Goal: Find contact information: Find contact information

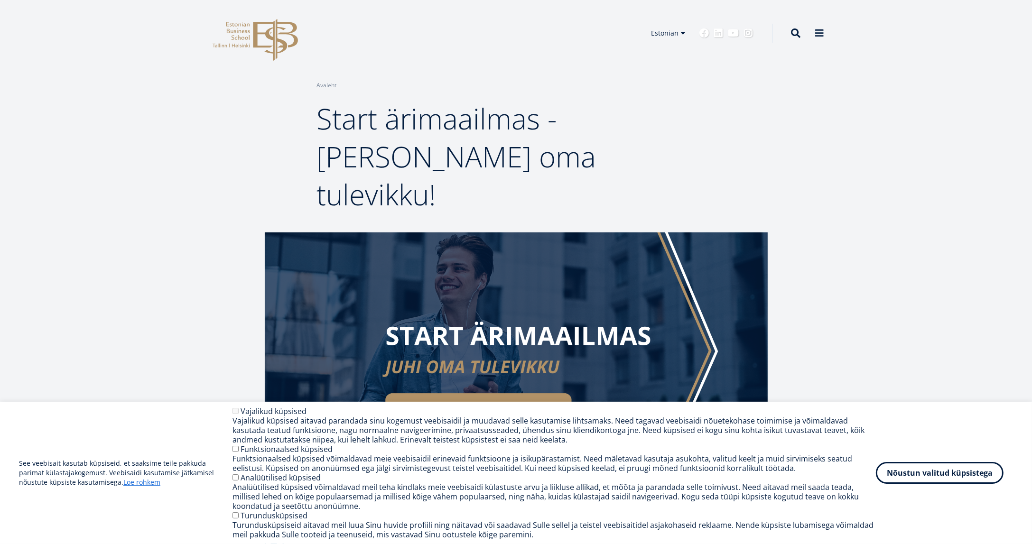
click at [119, 185] on div "Breadcrumb Avaleht Start ärimaailmas - [PERSON_NAME] oma tulevikku!" at bounding box center [516, 116] width 1032 height 233
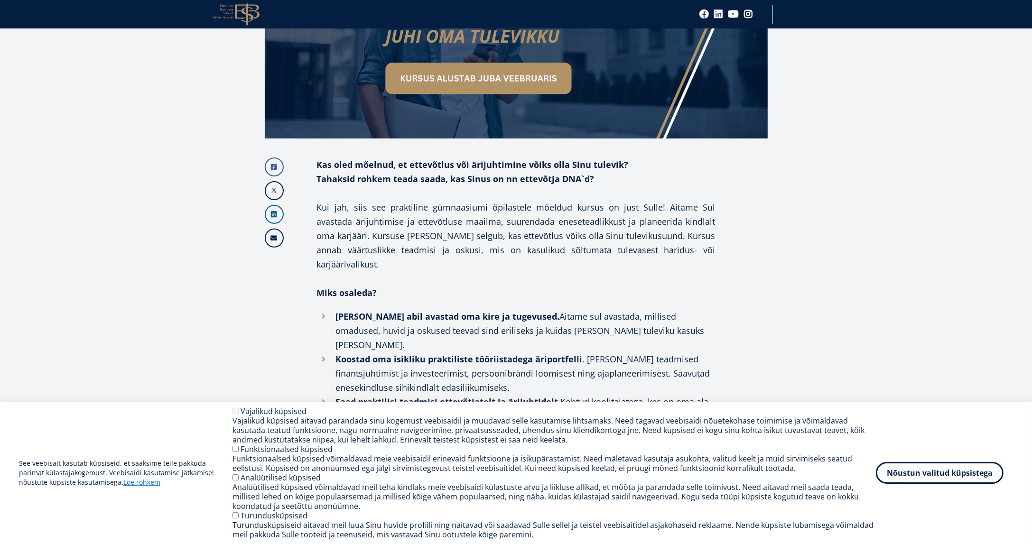
scroll to position [331, 0]
click at [921, 469] on button "Nõustun valitud küpsistega" at bounding box center [940, 471] width 128 height 22
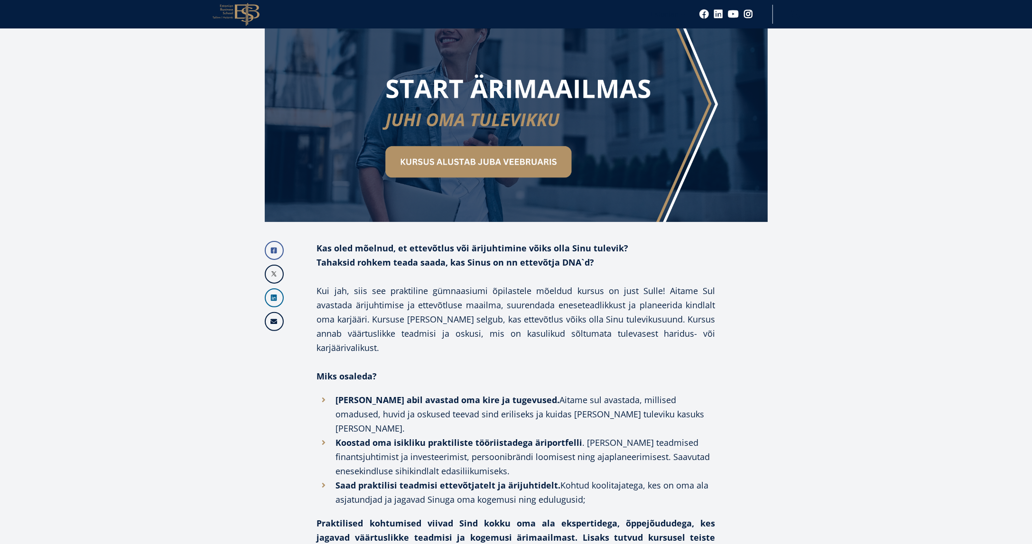
scroll to position [248, 0]
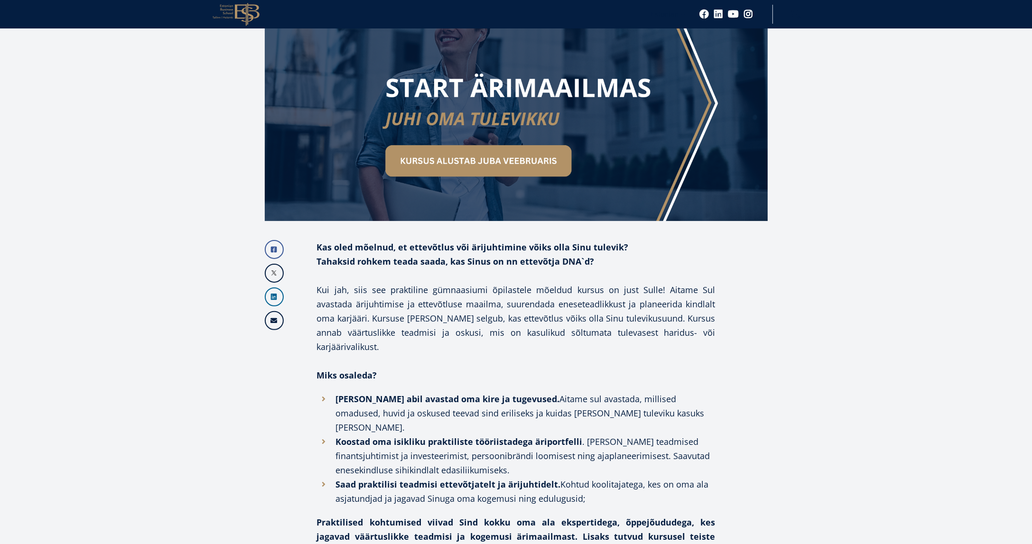
click at [631, 435] on li "Koostad oma isikliku praktiliste tööriistadega äriportfelli . Anname Sulle tead…" at bounding box center [516, 456] width 399 height 43
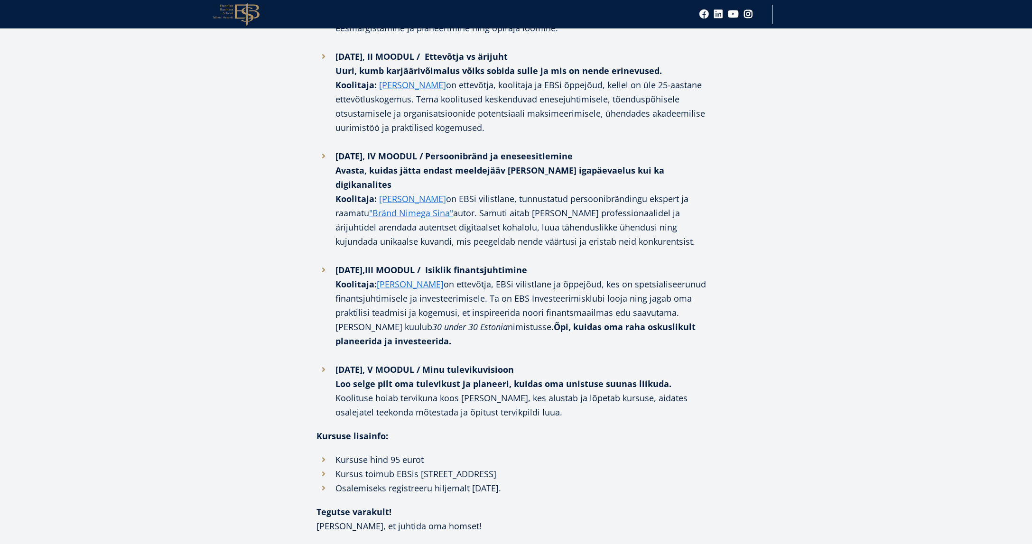
scroll to position [908, 0]
click at [353, 453] on li "Kursuse hind 95 eurot" at bounding box center [516, 460] width 399 height 14
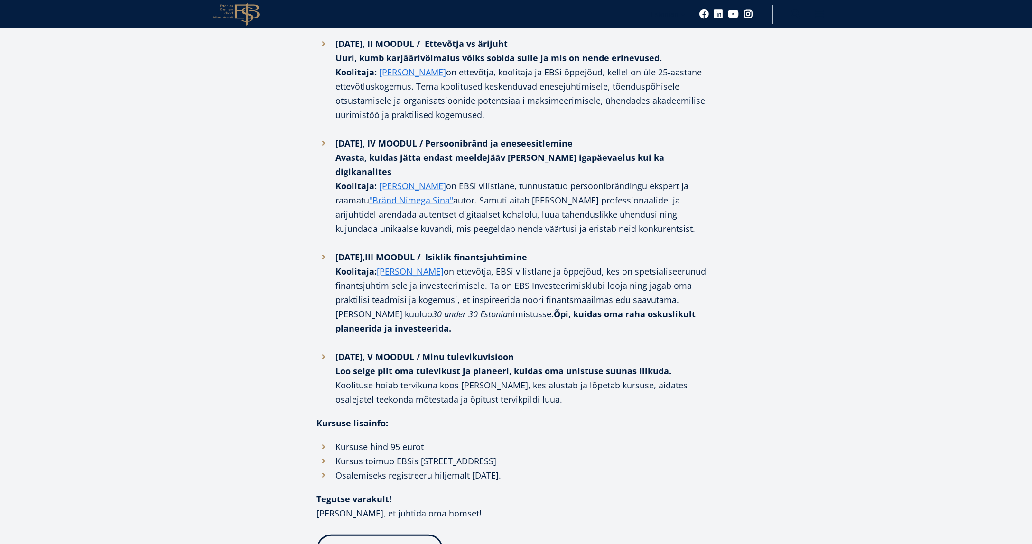
scroll to position [921, 0]
drag, startPoint x: 167, startPoint y: 340, endPoint x: 98, endPoint y: 404, distance: 94.0
click at [98, 404] on article "Facebook Linkedin Email Kas oled mõelnud, et ettevõtlus või ärijuhtimine võiks …" at bounding box center [516, 93] width 1032 height 1563
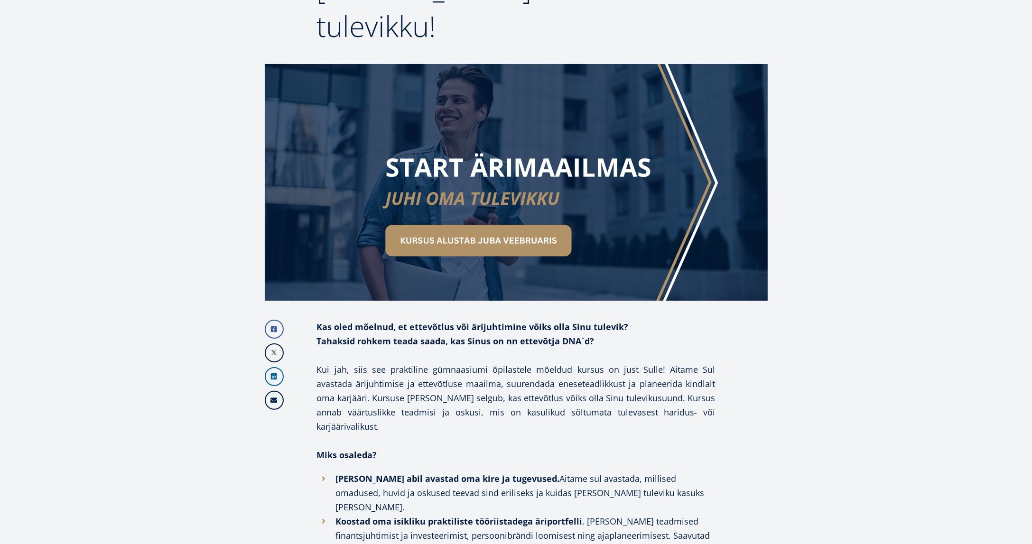
scroll to position [0, 0]
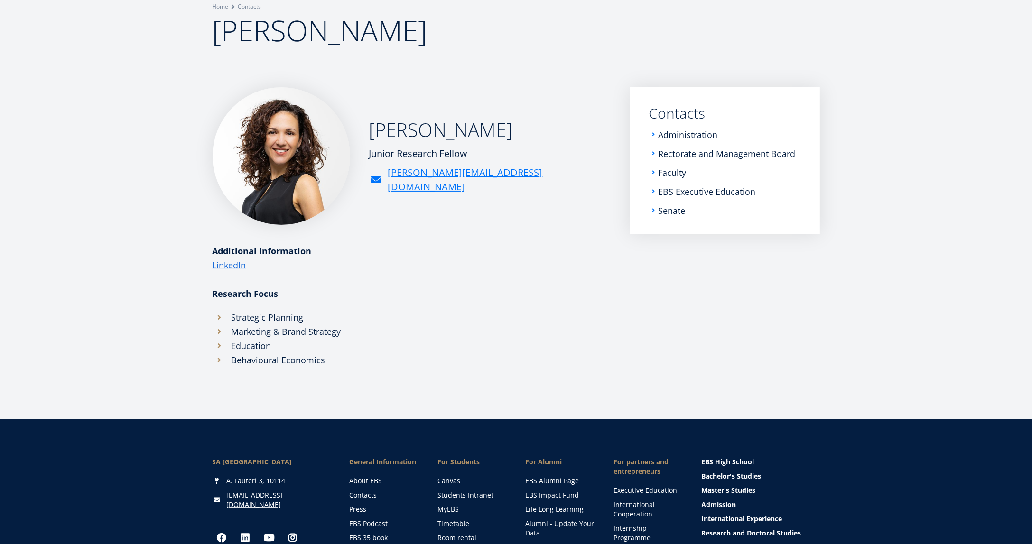
scroll to position [74, 0]
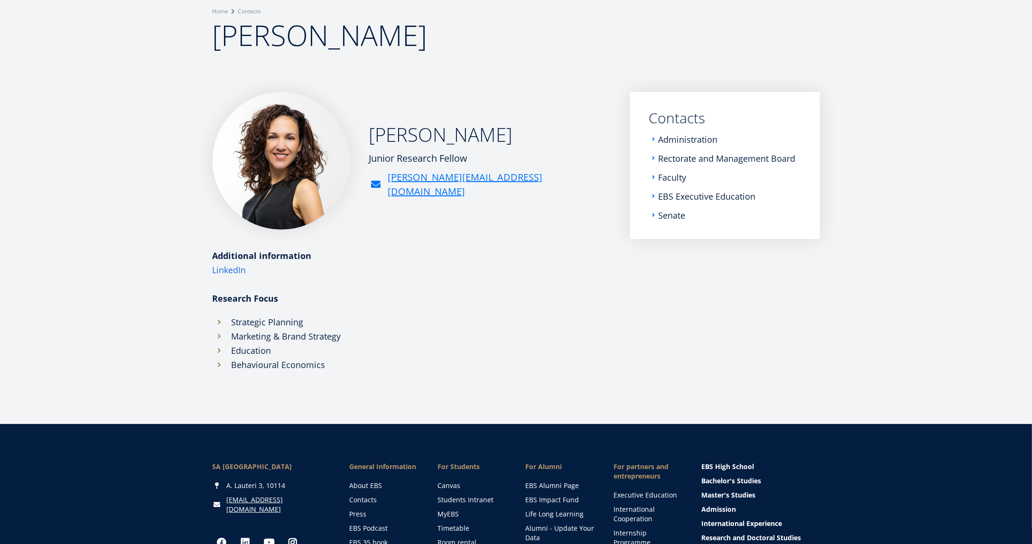
click at [235, 264] on link "LinkedIn" at bounding box center [230, 270] width 34 height 14
